Goal: Transaction & Acquisition: Purchase product/service

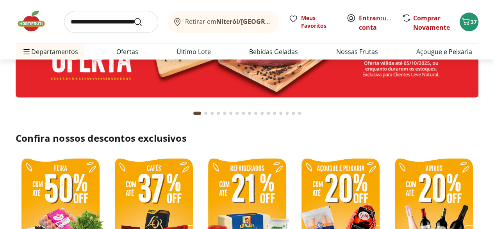
scroll to position [117, 0]
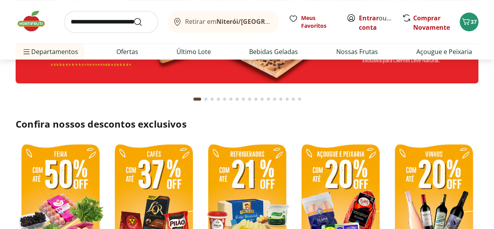
click at [206, 99] on div "Go to page 2 from fs-carousel" at bounding box center [205, 98] width 3 height 3
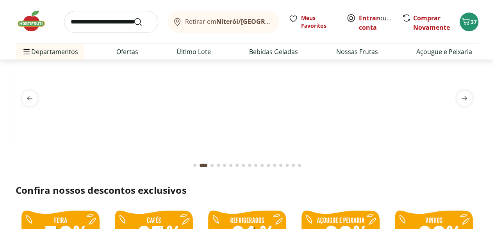
scroll to position [39, 0]
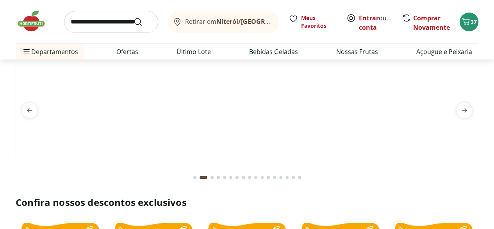
click at [211, 176] on div "Go to page 3 from fs-carousel" at bounding box center [212, 176] width 3 height 3
click at [218, 177] on div "Go to page 4 from fs-carousel" at bounding box center [218, 176] width 3 height 3
click at [225, 176] on div "Go to page 5 from fs-carousel" at bounding box center [224, 176] width 3 height 3
click at [230, 177] on div "Go to page 6 from fs-carousel" at bounding box center [230, 176] width 3 height 3
click at [238, 177] on div "Go to page 7 from fs-carousel" at bounding box center [237, 176] width 3 height 3
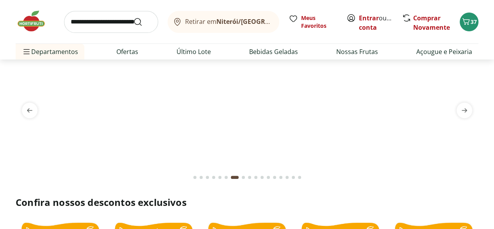
click at [244, 177] on div "Go to page 8 from fs-carousel" at bounding box center [243, 176] width 3 height 3
click at [250, 177] on div "Go to page 9 from fs-carousel" at bounding box center [249, 176] width 3 height 3
click at [256, 177] on div "Go to page 10 from fs-carousel" at bounding box center [255, 176] width 3 height 3
click at [264, 177] on button "Go to page 11 from fs-carousel" at bounding box center [262, 177] width 6 height 19
click at [268, 176] on div "Go to page 12 from fs-carousel" at bounding box center [268, 176] width 3 height 3
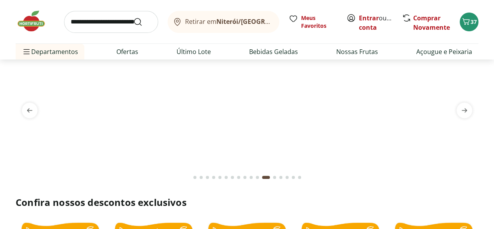
click at [274, 175] on div "Go to page 13 from fs-carousel" at bounding box center [274, 176] width 3 height 3
click at [279, 175] on button "Go to page 14 from fs-carousel" at bounding box center [281, 177] width 6 height 19
click at [286, 175] on div "Go to page 15 from fs-carousel" at bounding box center [287, 176] width 3 height 3
click at [290, 175] on button "Go to page 16 from fs-carousel" at bounding box center [293, 177] width 6 height 19
click at [297, 175] on button "Go to page 17 from fs-carousel" at bounding box center [300, 177] width 6 height 19
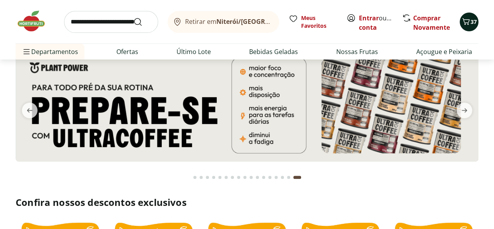
click at [470, 20] on icon "Carrinho" at bounding box center [466, 21] width 9 height 9
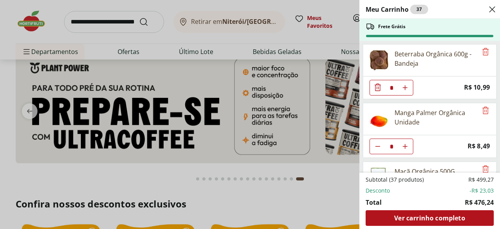
scroll to position [1433, 0]
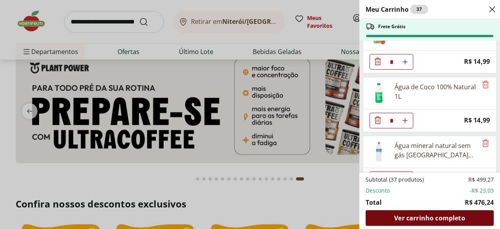
click at [419, 215] on span "Ver carrinho completo" at bounding box center [429, 218] width 71 height 6
